Goal: Obtain resource: Download file/media

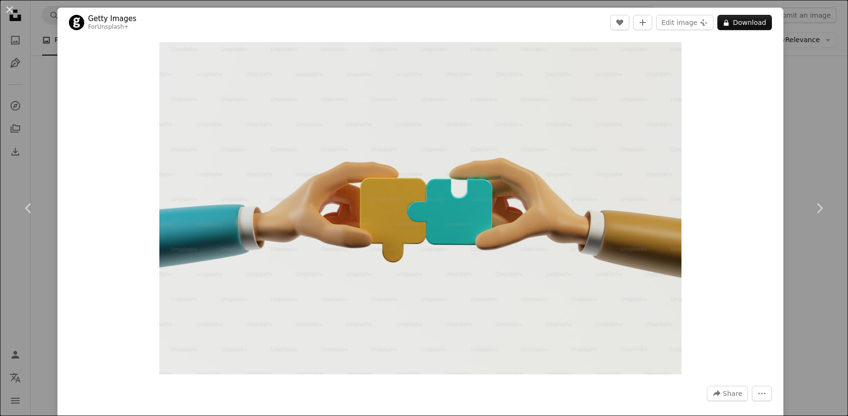
scroll to position [8490, 0]
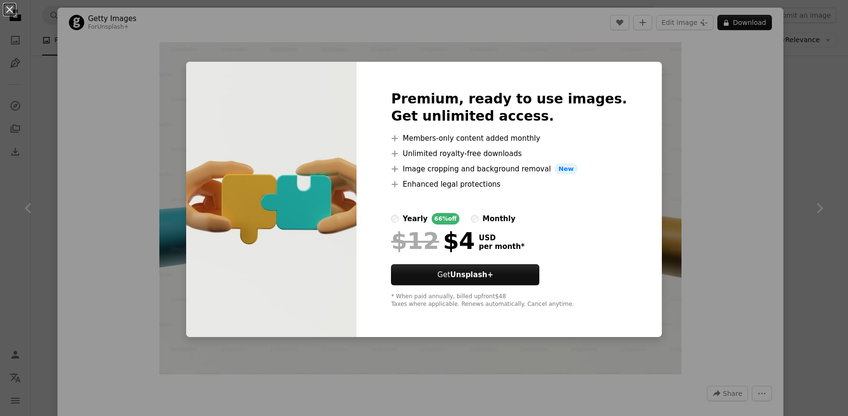
click at [825, 90] on div "An X shape Premium, ready to use images. Get unlimited access. A plus sign Memb…" at bounding box center [424, 208] width 848 height 416
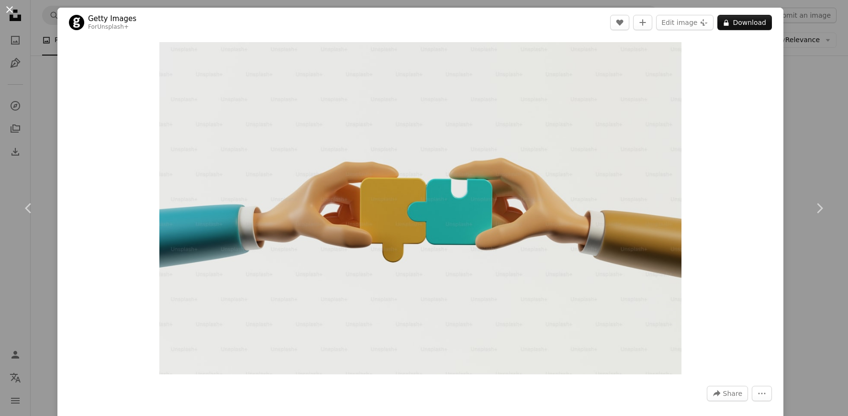
click at [11, 15] on button "An X shape" at bounding box center [9, 9] width 11 height 11
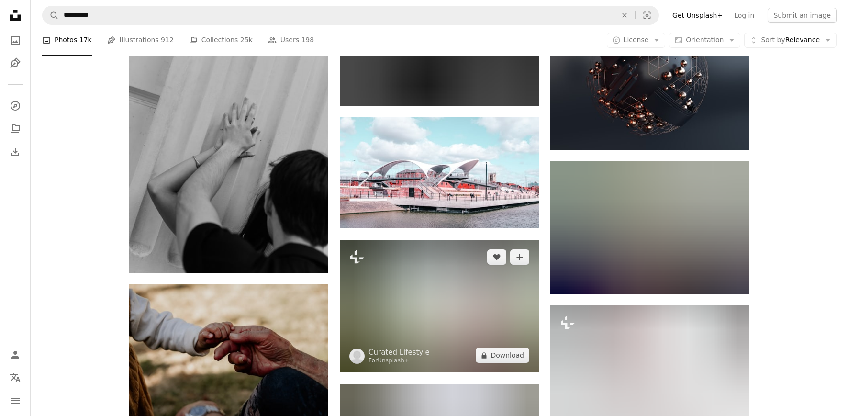
scroll to position [16566, 0]
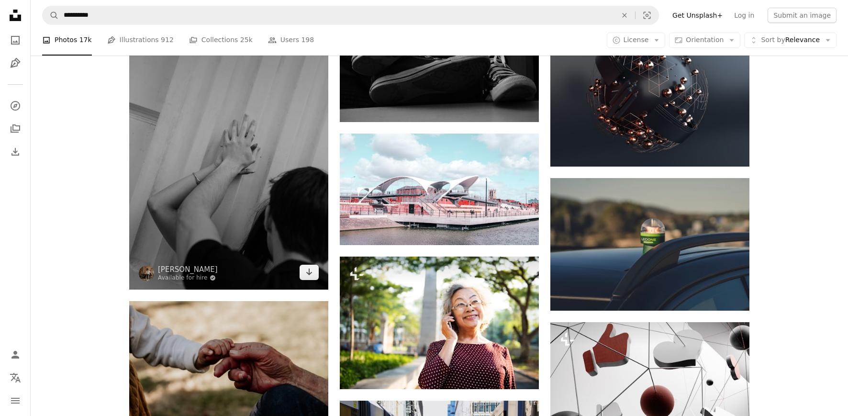
click at [250, 206] on img at bounding box center [228, 140] width 199 height 299
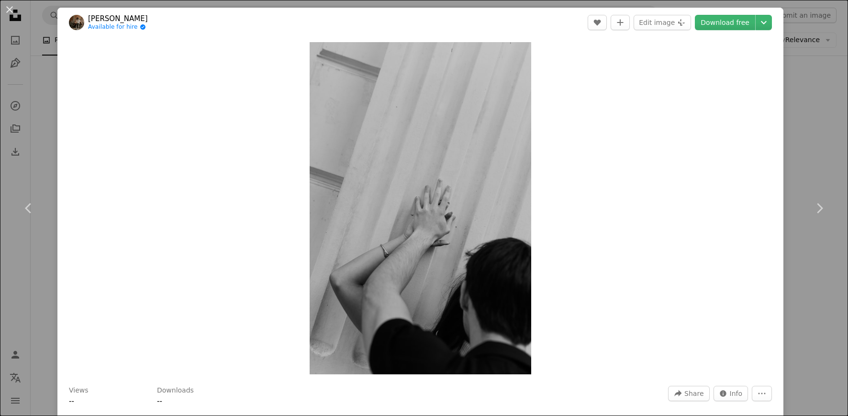
click at [830, 73] on div "An X shape Chevron left Chevron right Alexander Mass Available for hire A check…" at bounding box center [424, 208] width 848 height 416
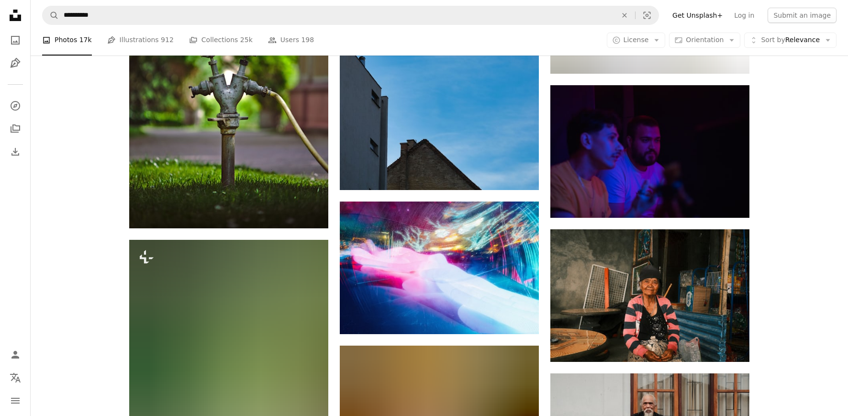
scroll to position [19549, 0]
